Goal: Task Accomplishment & Management: Use online tool/utility

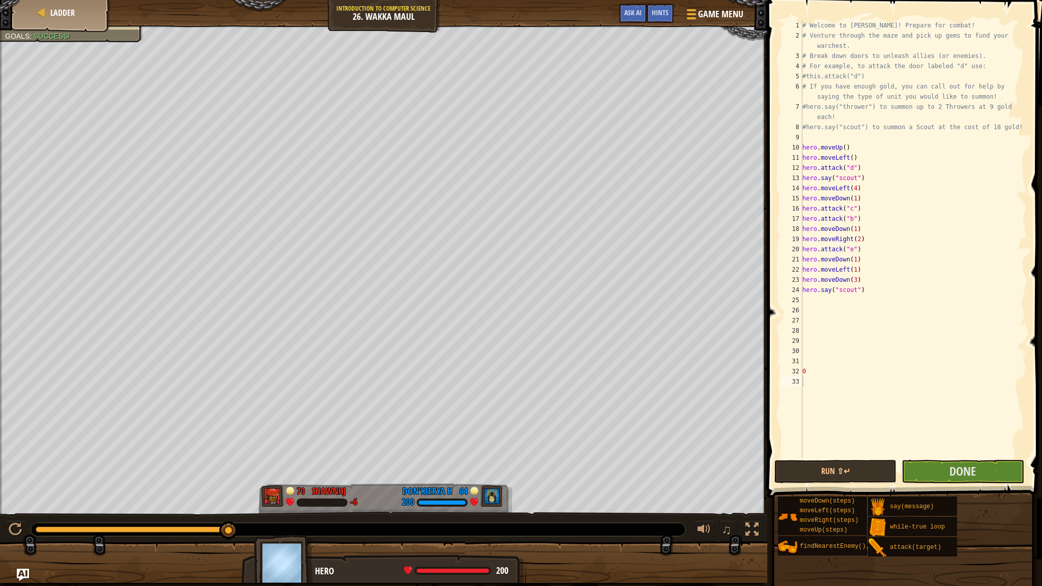
scroll to position [5, 0]
click at [46, 12] on div "Ladder" at bounding box center [60, 12] width 81 height 25
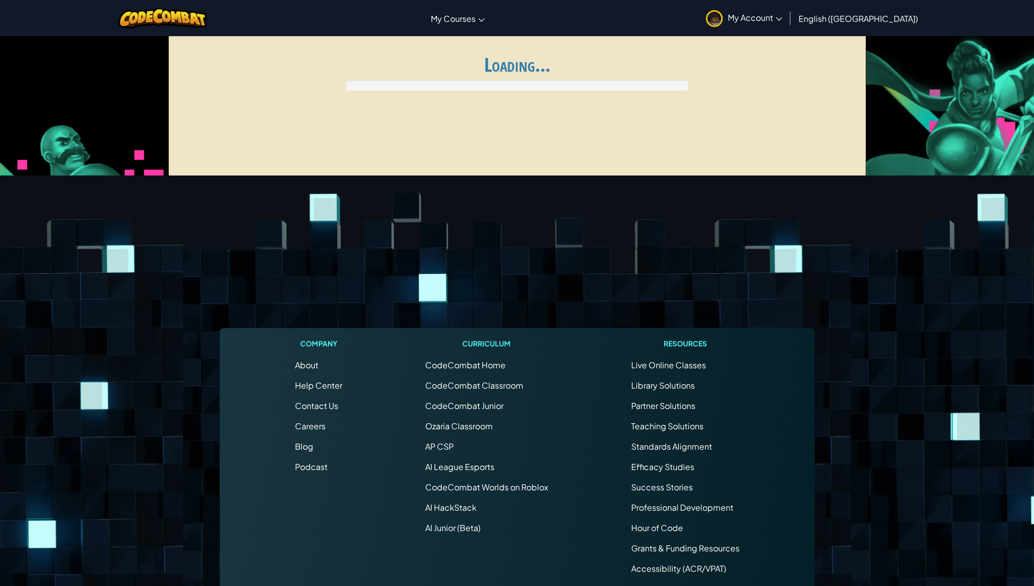
click at [63, 13] on div "Toggle navigation My Courses CodeCombat Classroom Ozaria Classroom AI League Es…" at bounding box center [516, 18] width 1039 height 36
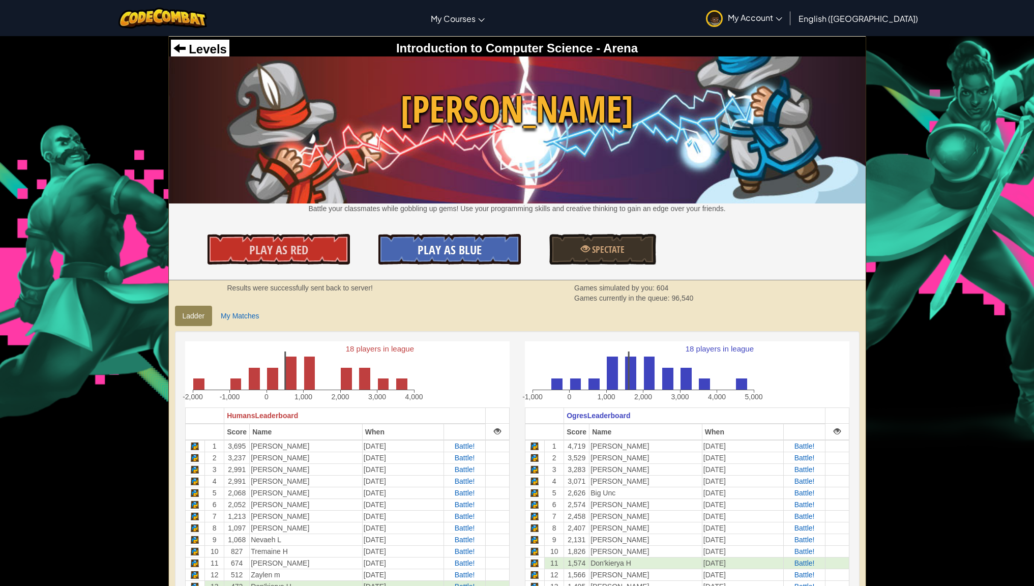
click at [437, 256] on span "Play As Blue" at bounding box center [450, 250] width 64 height 16
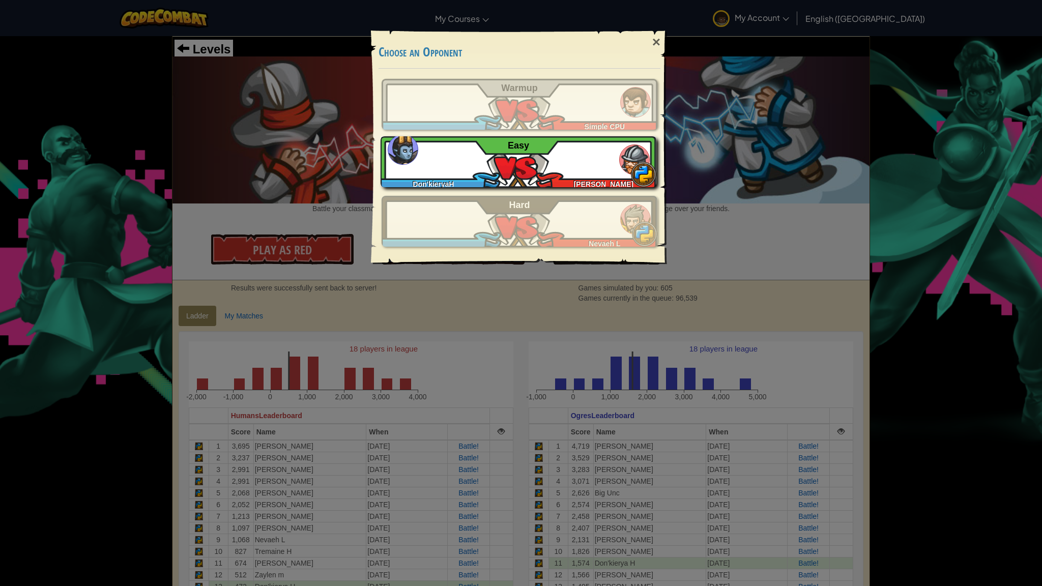
click at [553, 173] on div "Don'kieryaH [PERSON_NAME] I Easy" at bounding box center [518, 161] width 276 height 51
